Goal: Task Accomplishment & Management: Use online tool/utility

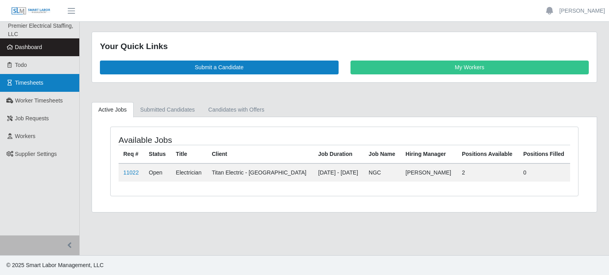
click at [38, 80] on span "Timesheets" at bounding box center [29, 83] width 29 height 6
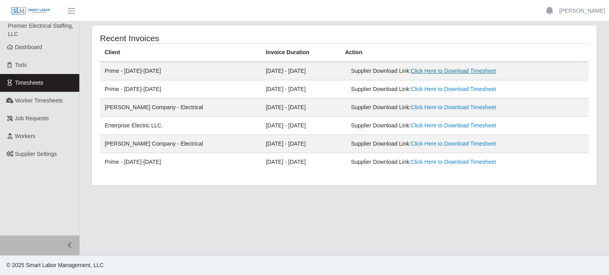
click at [419, 69] on link "Click Here to Download Timesheet" at bounding box center [453, 71] width 85 height 6
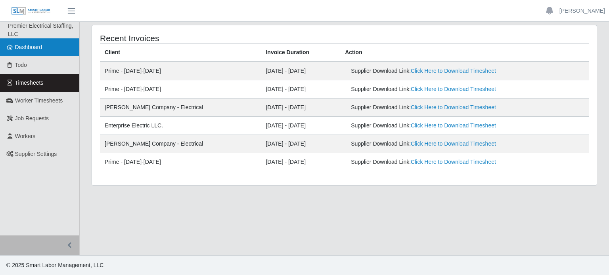
click at [29, 46] on span "Dashboard" at bounding box center [28, 47] width 27 height 6
